Goal: Task Accomplishment & Management: Use online tool/utility

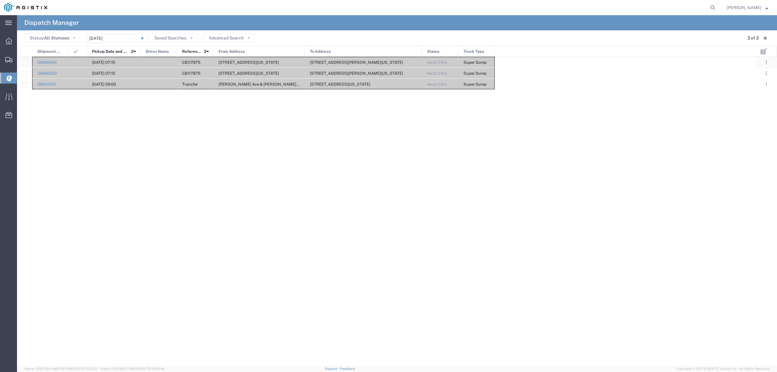
click at [141, 61] on div at bounding box center [159, 62] width 36 height 11
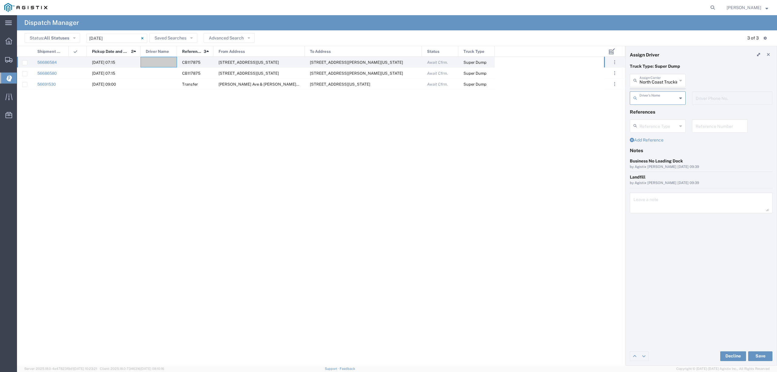
click at [655, 79] on agx-dispatcher-assign-widget "North Coast Trucking Assign Carrier North Coast Trucking 12th Trucking 3H Truck…" at bounding box center [701, 91] width 143 height 35
click at [654, 80] on input "text" at bounding box center [659, 80] width 38 height 11
click at [652, 94] on span "P&D Heavy Hauling" at bounding box center [658, 93] width 54 height 9
type input "P&D Heavy Hauling"
click at [647, 97] on input "text" at bounding box center [659, 97] width 38 height 11
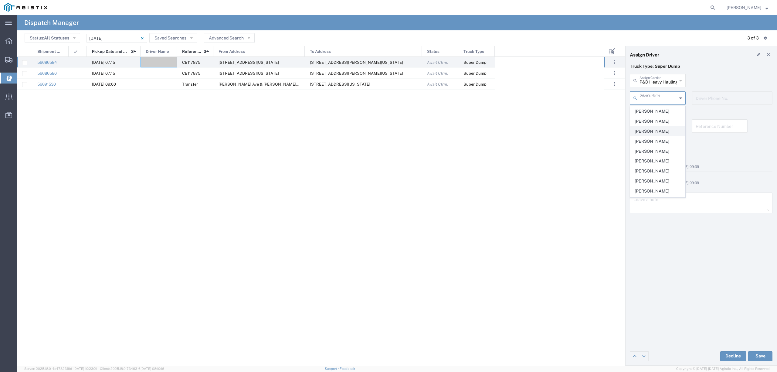
click at [669, 129] on span "[PERSON_NAME]" at bounding box center [658, 131] width 54 height 9
type input "[PERSON_NAME]"
type input "[PHONE_NUMBER]"
click at [756, 351] on button "Save" at bounding box center [760, 356] width 24 height 10
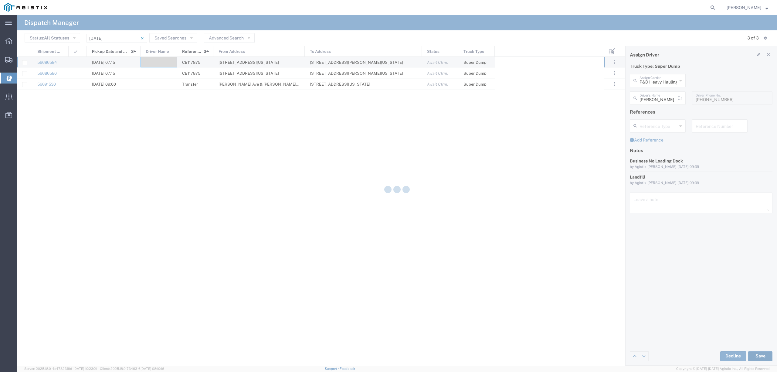
type input "[PERSON_NAME]"
type input "P&D Heavy Hauling"
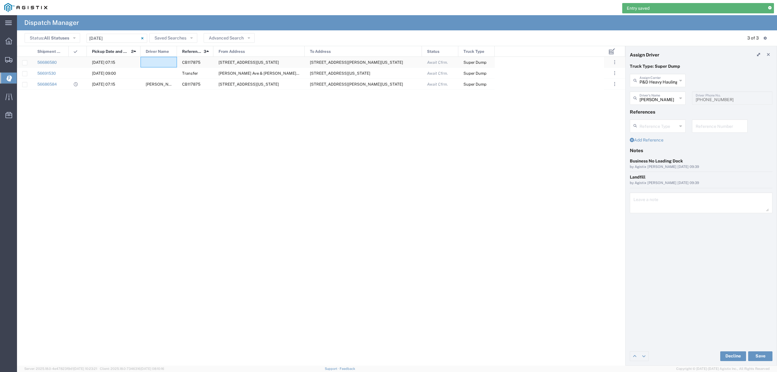
click at [162, 63] on div at bounding box center [159, 62] width 36 height 11
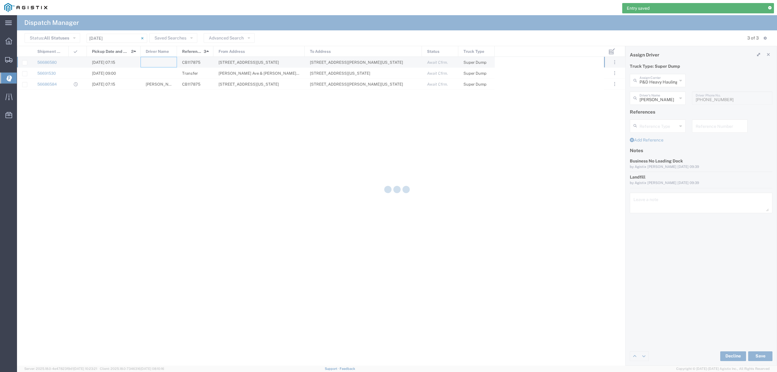
type input "North Coast Trucking"
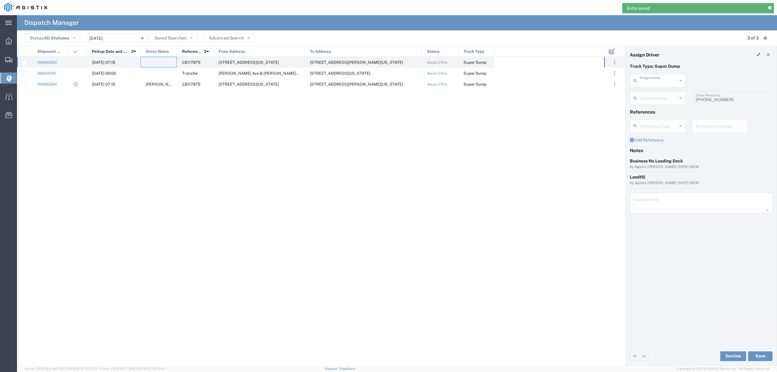
click at [662, 81] on input "text" at bounding box center [659, 80] width 38 height 11
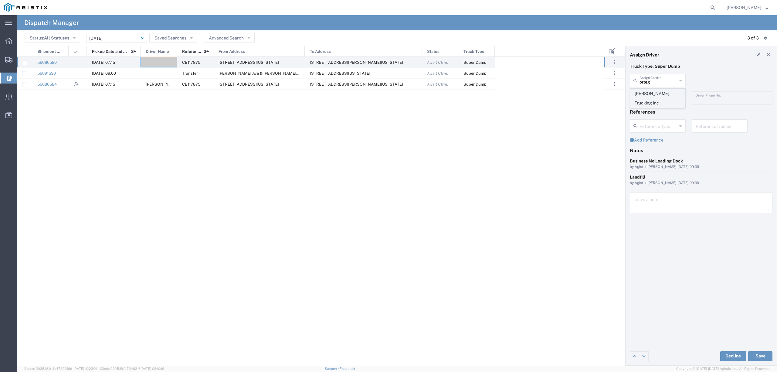
click at [658, 93] on span "[PERSON_NAME] Trucking Inc" at bounding box center [658, 98] width 54 height 19
click at [658, 96] on input "text" at bounding box center [659, 97] width 38 height 11
click at [720, 87] on div "[PERSON_NAME] Trucking Inc Assign Carrier [PERSON_NAME] Trucking Inc" at bounding box center [701, 83] width 149 height 18
click at [758, 351] on button "Save" at bounding box center [760, 356] width 24 height 10
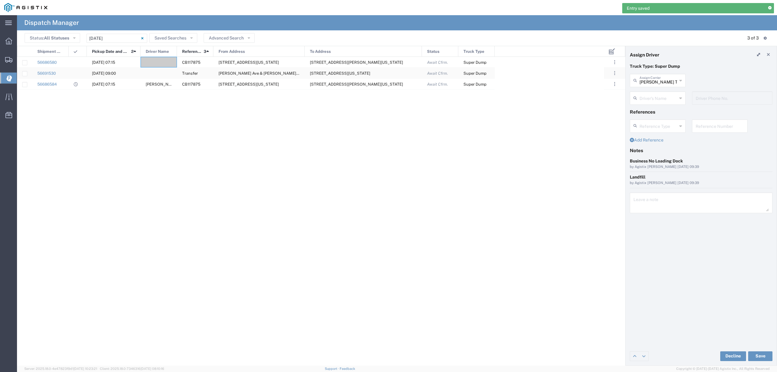
click at [161, 72] on div at bounding box center [159, 73] width 36 height 11
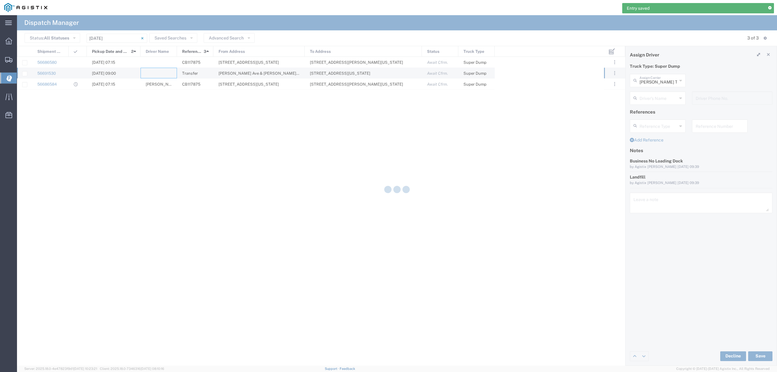
type input "North Coast Trucking"
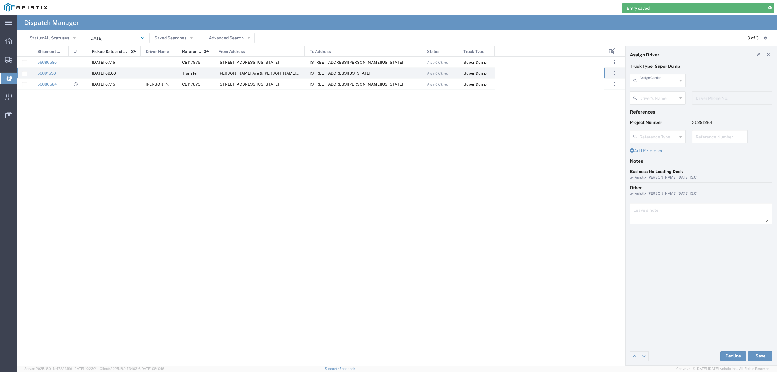
click at [647, 81] on input "text" at bounding box center [659, 80] width 38 height 11
click at [653, 94] on span "TC Trucklines Inc" at bounding box center [658, 93] width 54 height 9
type input "TC Trucklines Inc"
click at [654, 97] on input "text" at bounding box center [659, 97] width 38 height 11
click at [653, 112] on span "[PERSON_NAME]" at bounding box center [658, 111] width 54 height 9
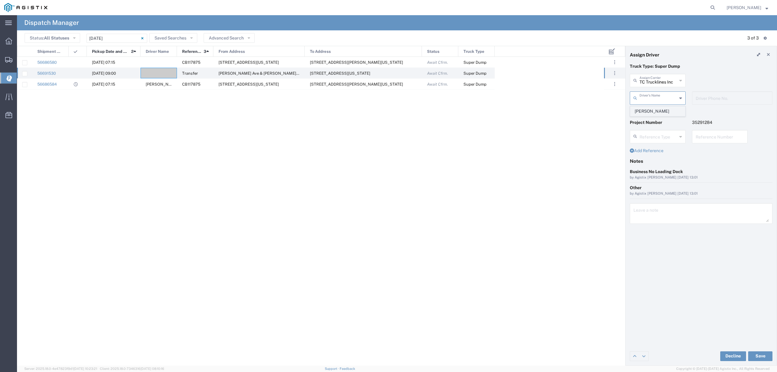
type input "[PERSON_NAME]"
type input "5593756728"
click at [766, 356] on button "Save" at bounding box center [760, 356] width 24 height 10
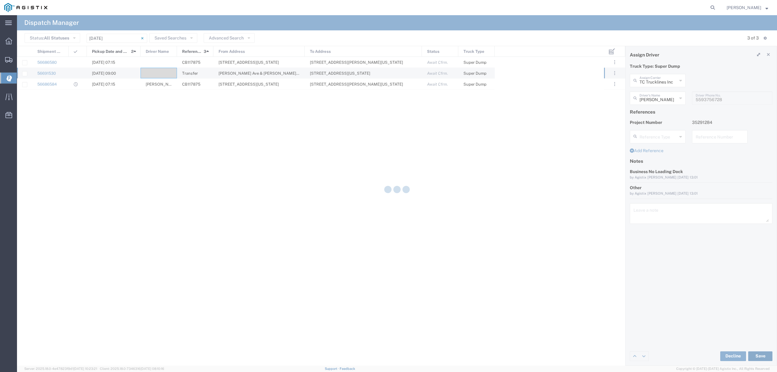
type input "[PERSON_NAME]"
type input "TC Trucklines Inc"
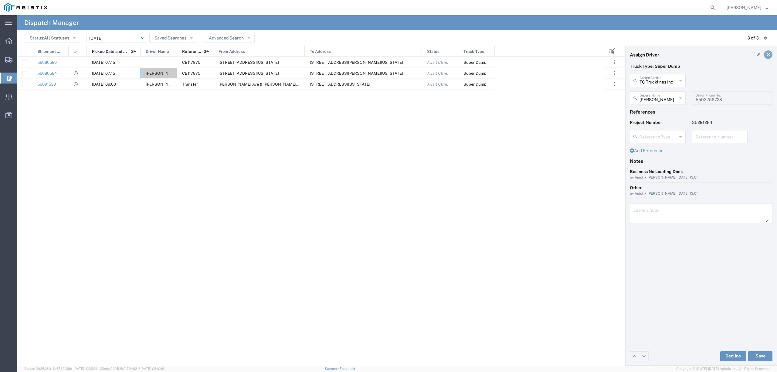
click at [769, 56] on icon at bounding box center [768, 55] width 3 height 4
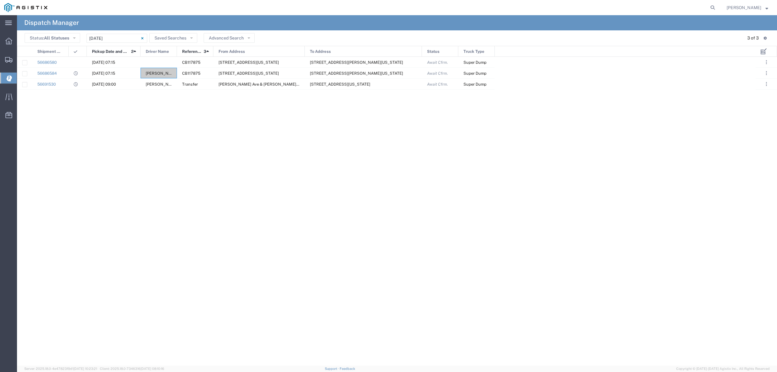
click at [189, 223] on div "56686584 [DATE] 07:15 [PERSON_NAME] CB117875 [STREET_ADDRESS][US_STATE][PERSON_…" at bounding box center [386, 211] width 739 height 309
